Goal: Find specific page/section: Find specific page/section

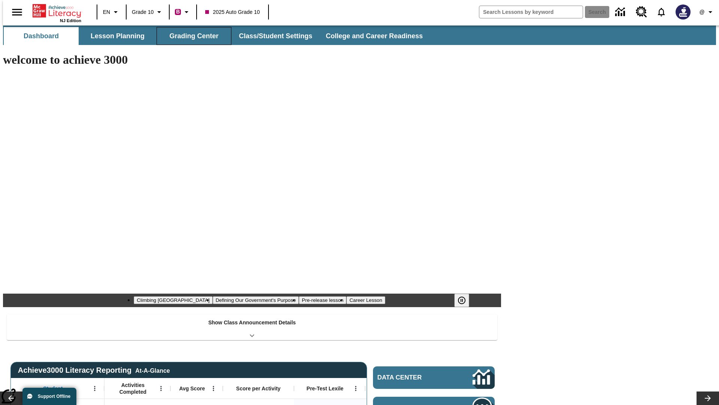
click at [191, 36] on button "Grading Center" at bounding box center [194, 36] width 75 height 18
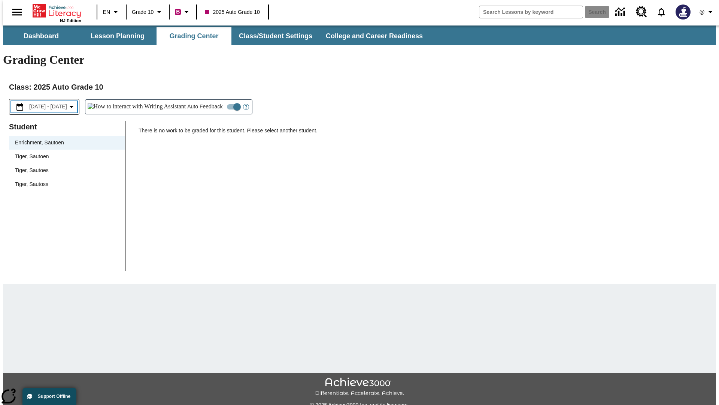
click at [52, 103] on span "[DATE] - [DATE]" at bounding box center [48, 107] width 38 height 8
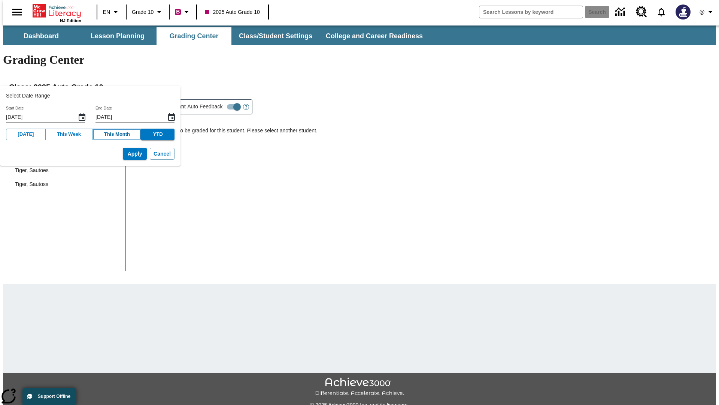
click at [109, 134] on button "This Month" at bounding box center [116, 134] width 49 height 12
type input "[DATE]"
click at [123, 154] on button "Apply" at bounding box center [135, 154] width 24 height 12
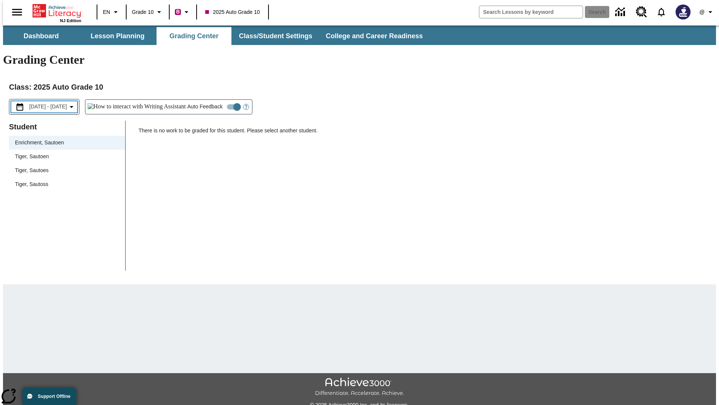
click at [53, 103] on span "[DATE] - [DATE]" at bounding box center [48, 107] width 38 height 8
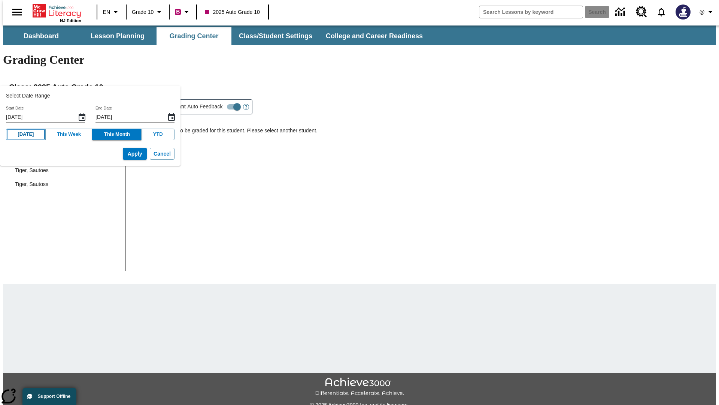
click at [24, 134] on button "[DATE]" at bounding box center [26, 134] width 40 height 12
type input "[DATE]"
click at [123, 154] on button "Apply" at bounding box center [135, 154] width 24 height 12
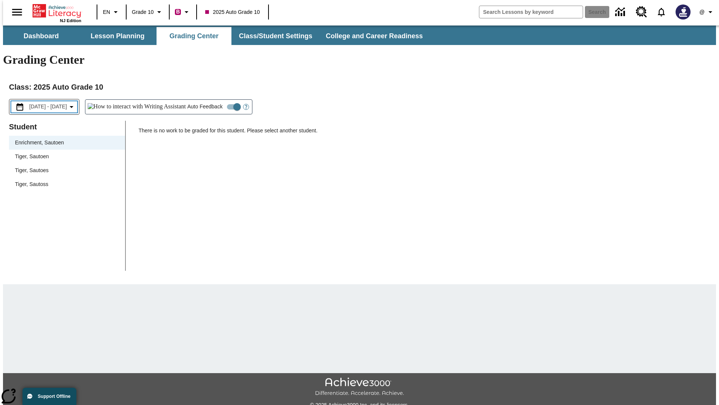
click at [53, 103] on span "[DATE] - [DATE]" at bounding box center [48, 107] width 38 height 8
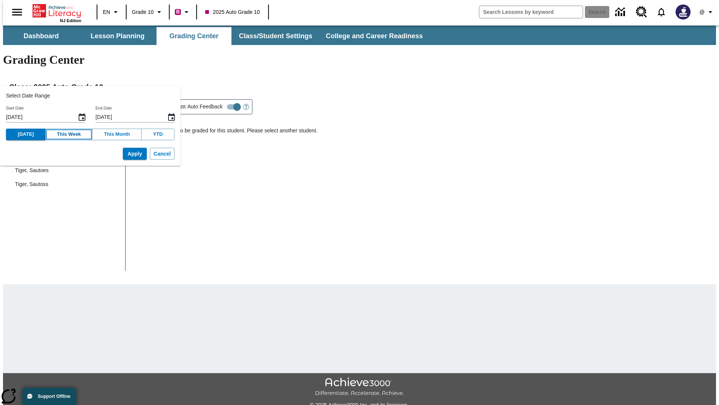
click at [63, 134] on button "This Week" at bounding box center [69, 134] width 48 height 12
type input "[DATE]"
click at [123, 154] on button "Apply" at bounding box center [135, 154] width 24 height 12
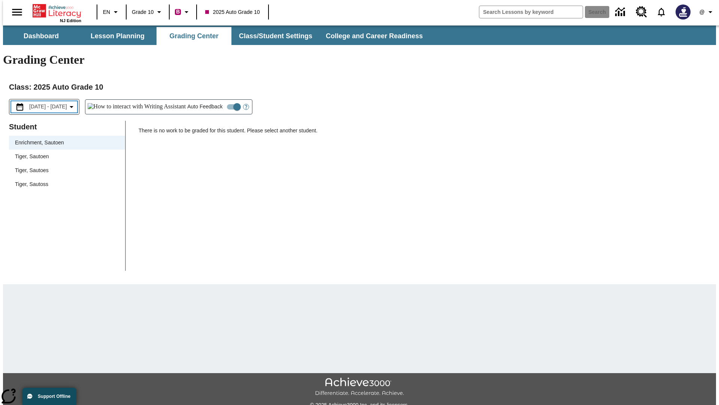
click at [55, 103] on span "[DATE] - [DATE]" at bounding box center [48, 107] width 38 height 8
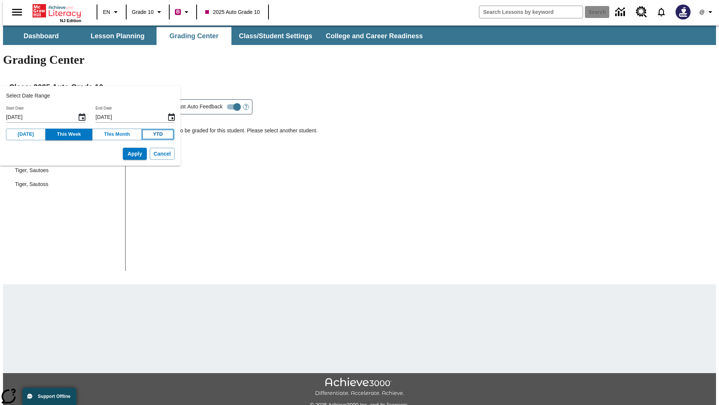
click at [147, 134] on button "YTD" at bounding box center [157, 134] width 33 height 12
type input "[DATE]"
click at [123, 154] on button "Apply" at bounding box center [135, 154] width 24 height 12
